Goal: Task Accomplishment & Management: Manage account settings

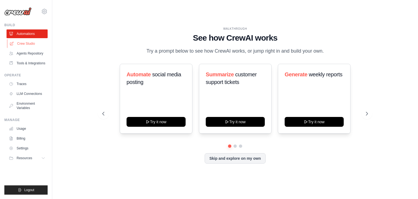
click at [36, 45] on link "Crew Studio" at bounding box center [27, 43] width 41 height 9
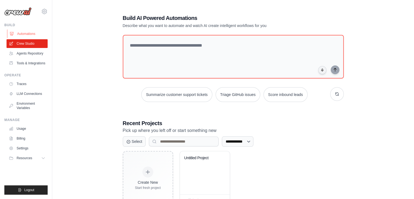
click at [31, 34] on link "Automations" at bounding box center [27, 33] width 41 height 9
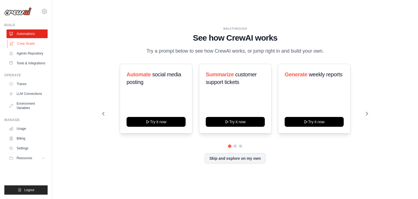
click at [35, 41] on link "Crew Studio" at bounding box center [27, 43] width 41 height 9
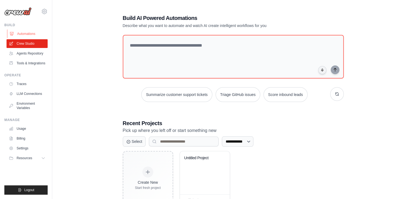
click at [18, 34] on link "Automations" at bounding box center [27, 33] width 41 height 9
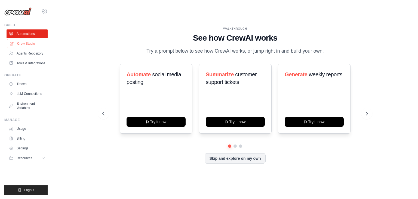
click at [32, 45] on link "Crew Studio" at bounding box center [27, 43] width 41 height 9
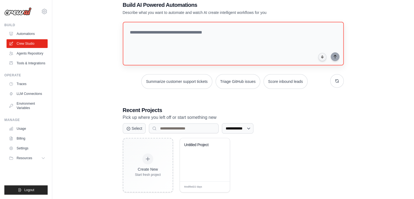
scroll to position [20, 0]
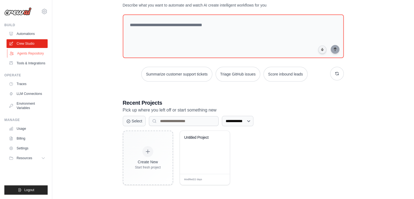
click at [37, 53] on link "Agents Repository" at bounding box center [27, 53] width 41 height 9
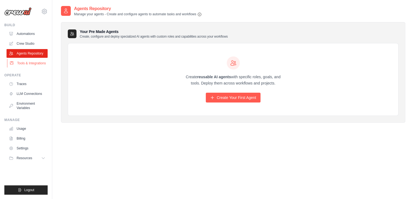
click at [23, 63] on link "Tools & Integrations" at bounding box center [27, 63] width 41 height 9
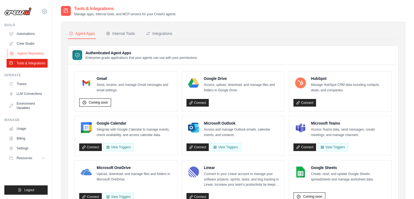
click at [24, 54] on link "Agents Repository" at bounding box center [27, 53] width 41 height 9
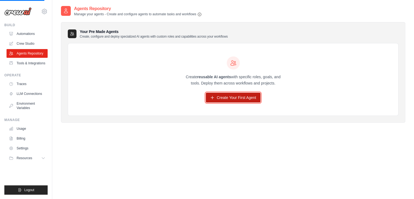
click at [243, 99] on link "Create Your First Agent" at bounding box center [233, 98] width 55 height 10
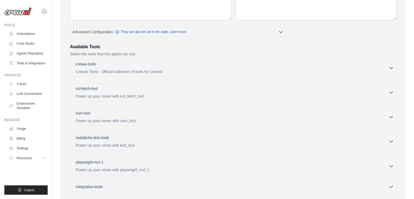
scroll to position [49, 0]
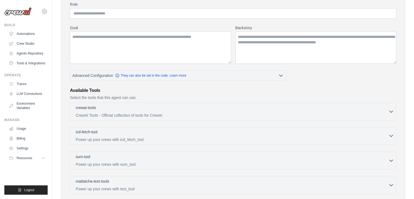
click at [357, 130] on div "icd-fetch-tool 0 selected" at bounding box center [232, 132] width 313 height 7
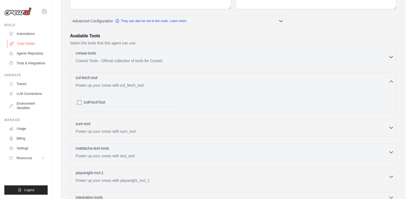
scroll to position [0, 0]
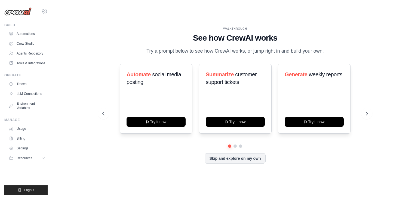
click at [14, 13] on img at bounding box center [17, 11] width 27 height 8
click at [43, 12] on icon at bounding box center [44, 11] width 5 height 5
click at [58, 32] on span "Settings" at bounding box center [68, 33] width 43 height 5
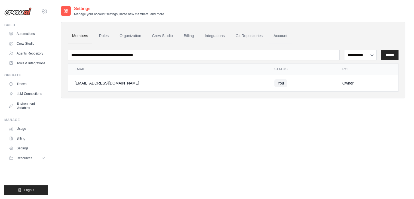
click at [281, 34] on link "Account" at bounding box center [280, 36] width 23 height 15
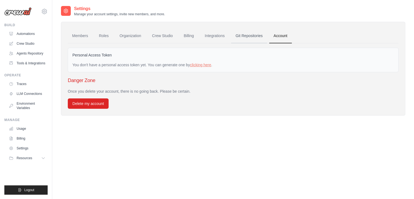
click at [253, 33] on link "Git Repositories" at bounding box center [249, 36] width 36 height 15
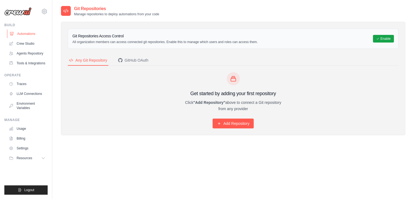
click at [27, 33] on link "Automations" at bounding box center [27, 33] width 41 height 9
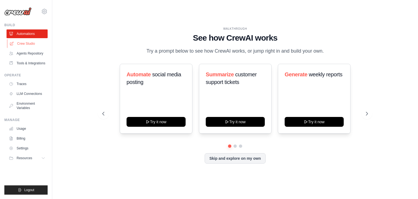
click at [27, 47] on link "Crew Studio" at bounding box center [27, 43] width 41 height 9
click at [27, 60] on link "Tools & Integrations" at bounding box center [27, 63] width 41 height 9
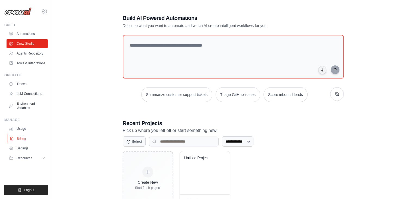
click at [29, 136] on link "Billing" at bounding box center [27, 138] width 41 height 9
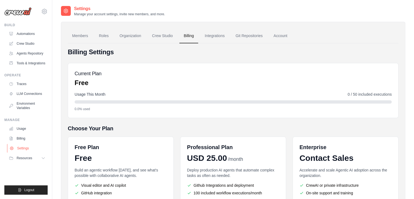
click at [28, 148] on link "Settings" at bounding box center [27, 148] width 41 height 9
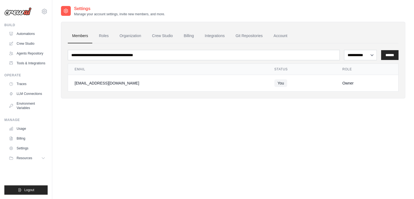
click at [41, 157] on button "Resources" at bounding box center [27, 158] width 41 height 9
click at [135, 34] on link "Organization" at bounding box center [130, 36] width 30 height 15
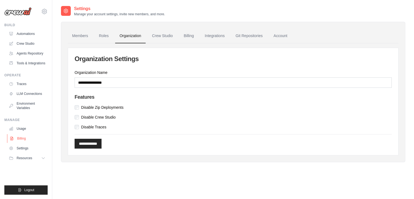
click at [23, 140] on link "Billing" at bounding box center [27, 138] width 41 height 9
